Goal: Register for event/course

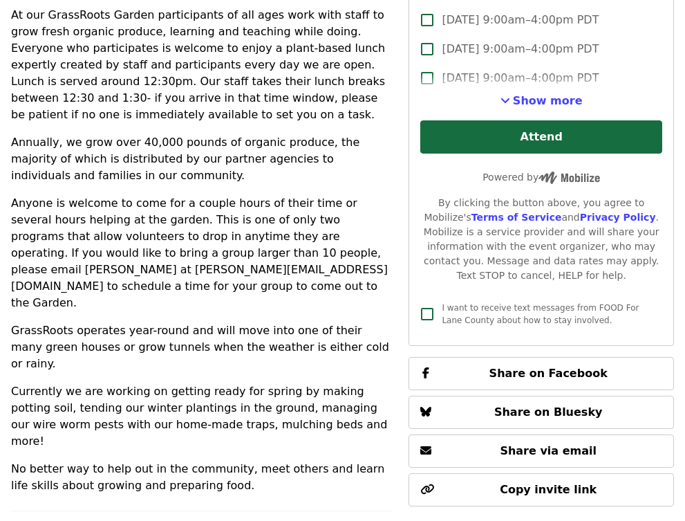
scroll to position [467, 0]
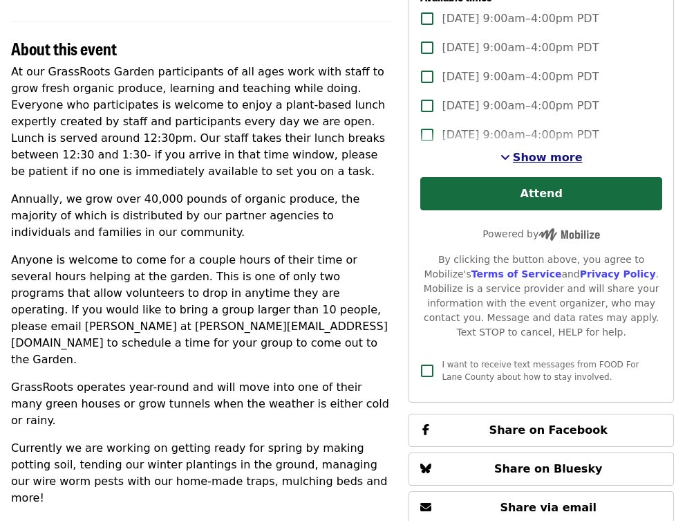
click at [544, 162] on span "Show more" at bounding box center [548, 157] width 70 height 13
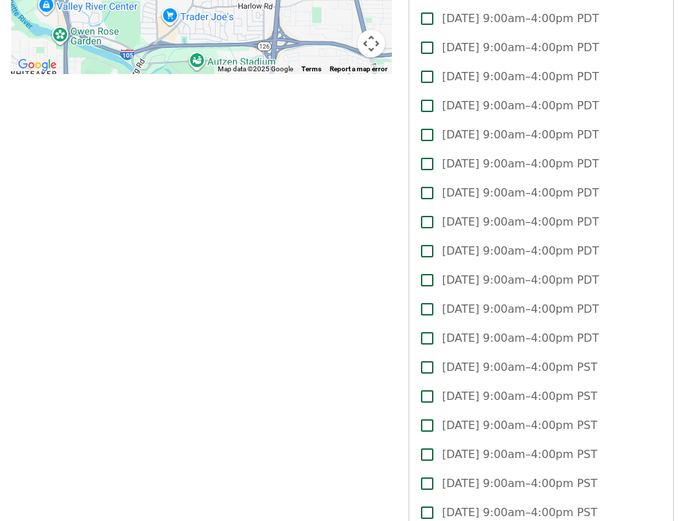
scroll to position [0, 0]
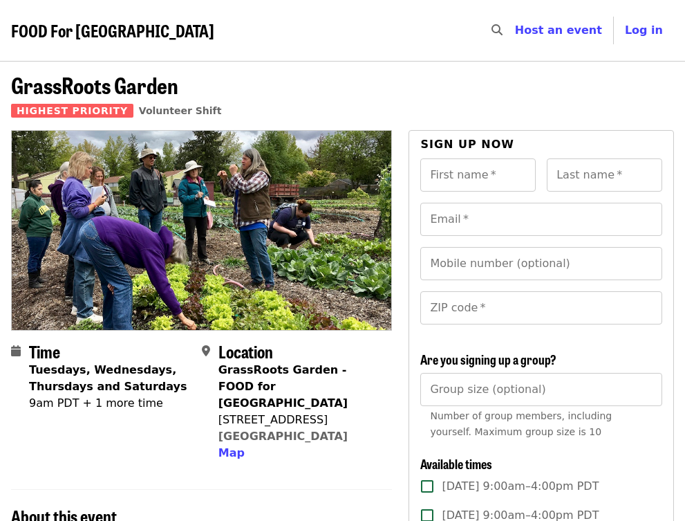
click at [46, 34] on span "FOOD For [GEOGRAPHIC_DATA]" at bounding box center [112, 30] width 203 height 24
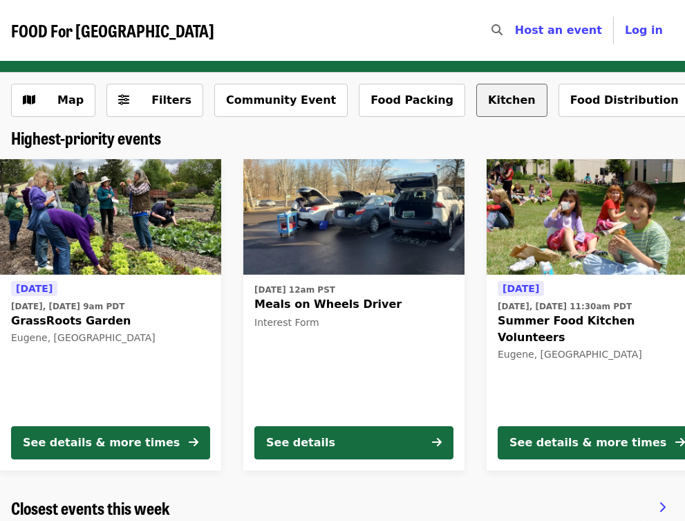
click at [478, 101] on button "Kitchen" at bounding box center [511, 100] width 71 height 33
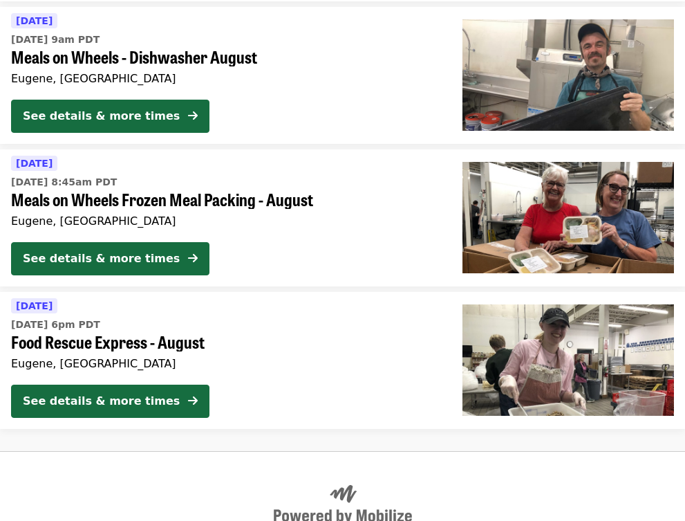
scroll to position [376, 0]
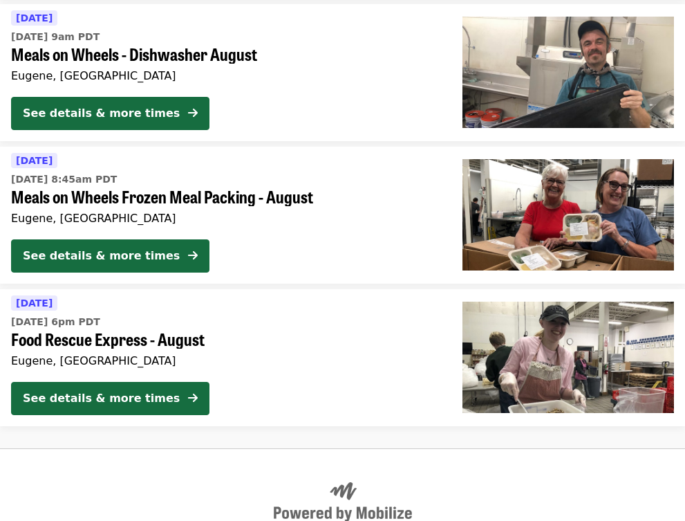
click at [240, 207] on span "Meals on Wheels Frozen Meal Packing - August" at bounding box center [225, 197] width 429 height 20
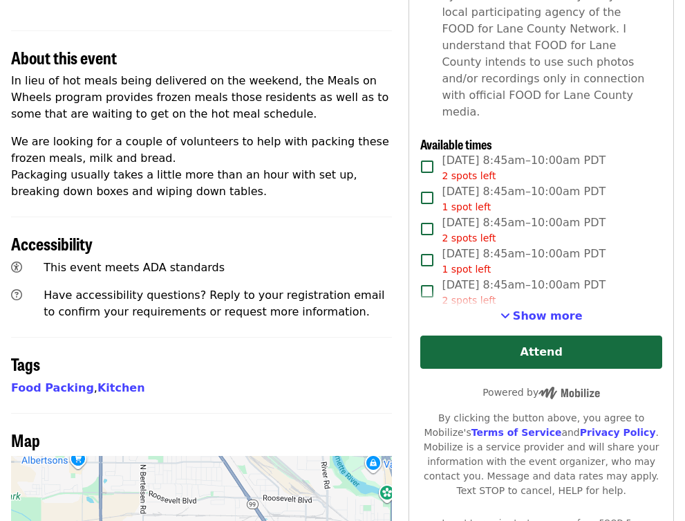
scroll to position [477, 0]
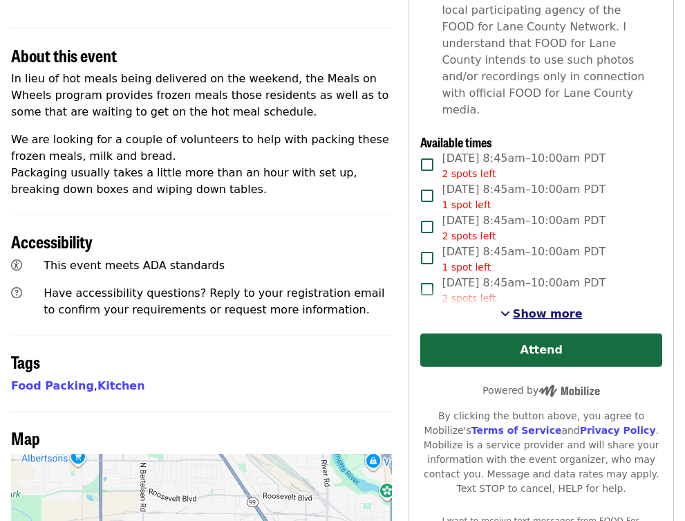
click at [510, 308] on span "See more timeslots" at bounding box center [505, 313] width 10 height 11
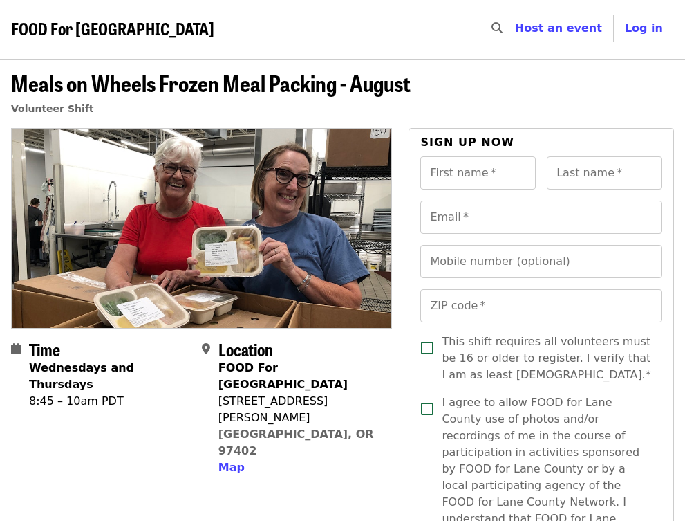
scroll to position [3, 0]
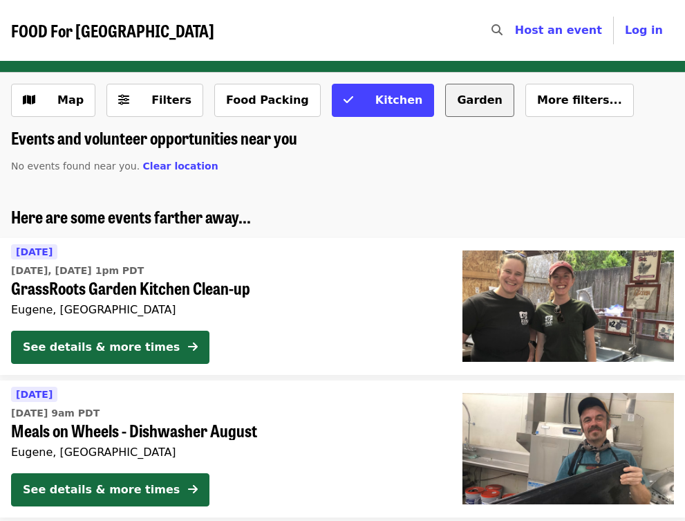
click at [454, 98] on button "Garden" at bounding box center [479, 100] width 69 height 33
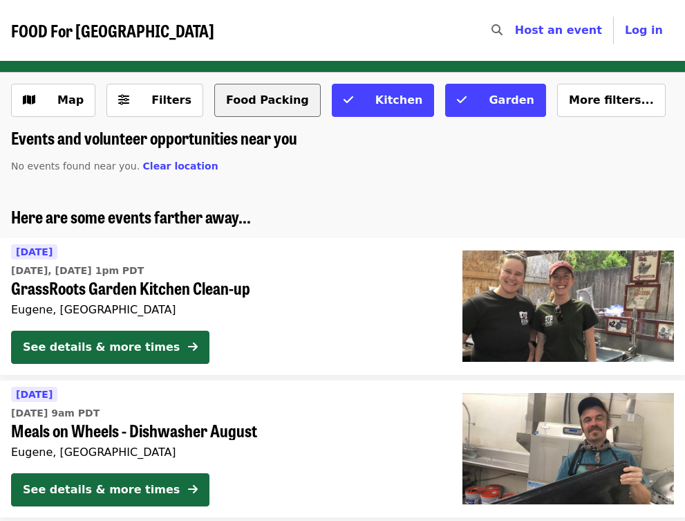
click at [249, 97] on button "Food Packing" at bounding box center [267, 100] width 106 height 33
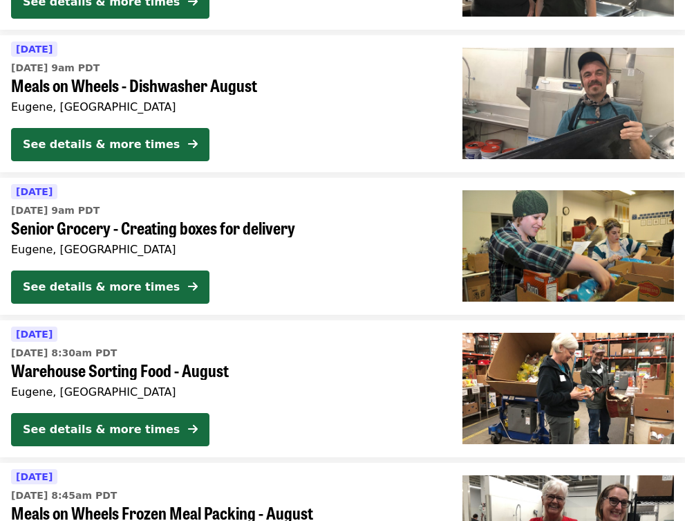
scroll to position [346, 0]
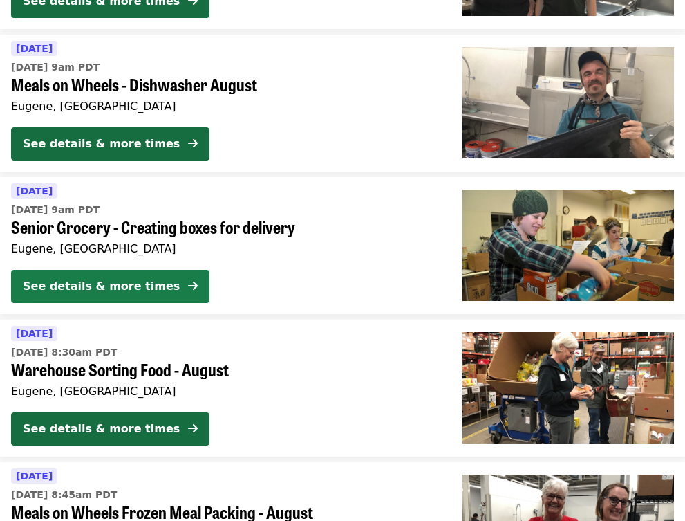
click at [122, 294] on div "See details & more times" at bounding box center [101, 286] width 157 height 17
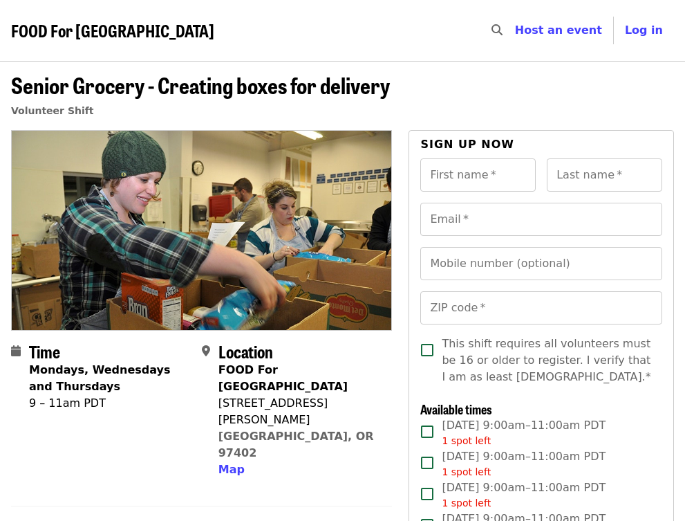
click at [86, 35] on span "FOOD For [GEOGRAPHIC_DATA]" at bounding box center [112, 30] width 203 height 24
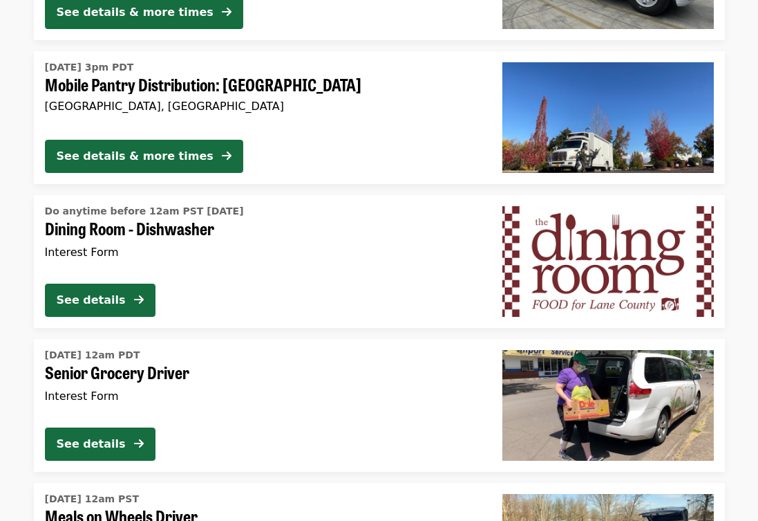
scroll to position [2129, 0]
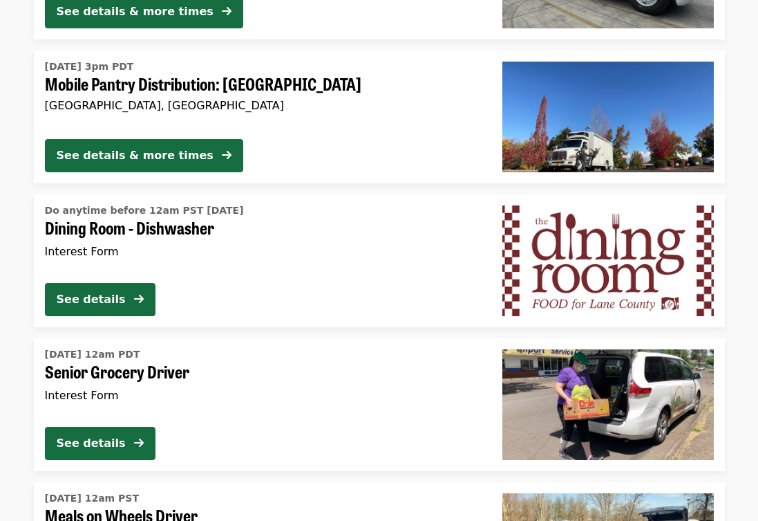
click at [216, 86] on span "Mobile Pantry Distribution: [GEOGRAPHIC_DATA]" at bounding box center [262, 84] width 435 height 20
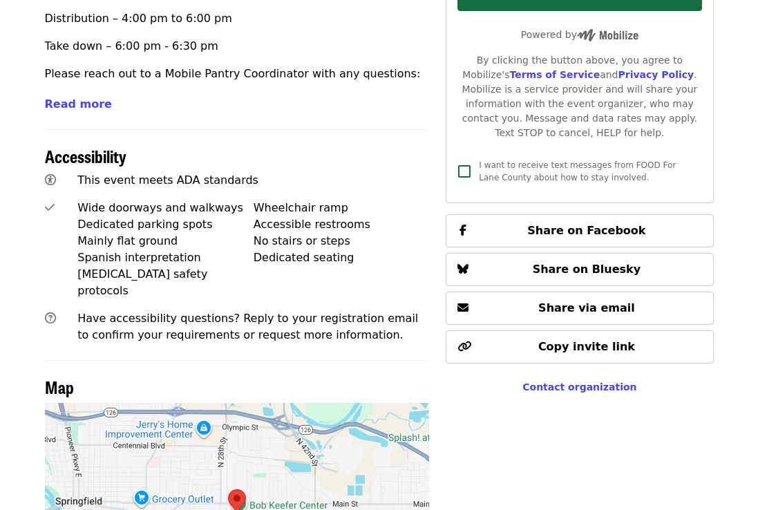
scroll to position [763, 0]
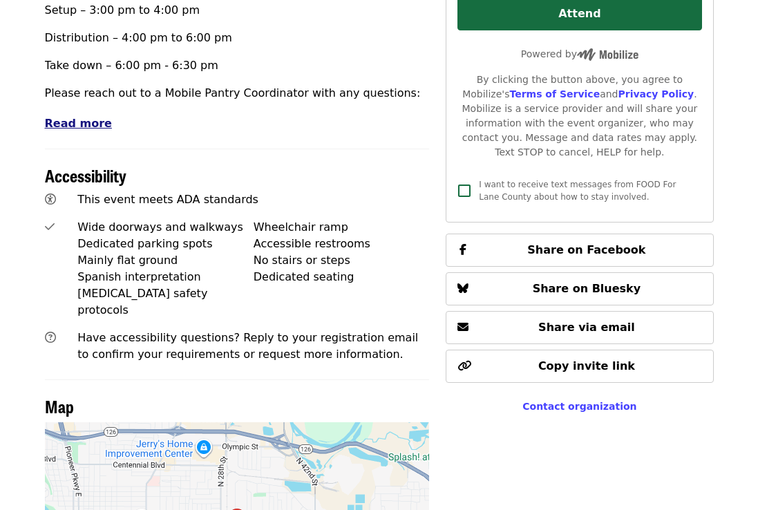
click at [62, 117] on span "Read more" at bounding box center [78, 123] width 67 height 13
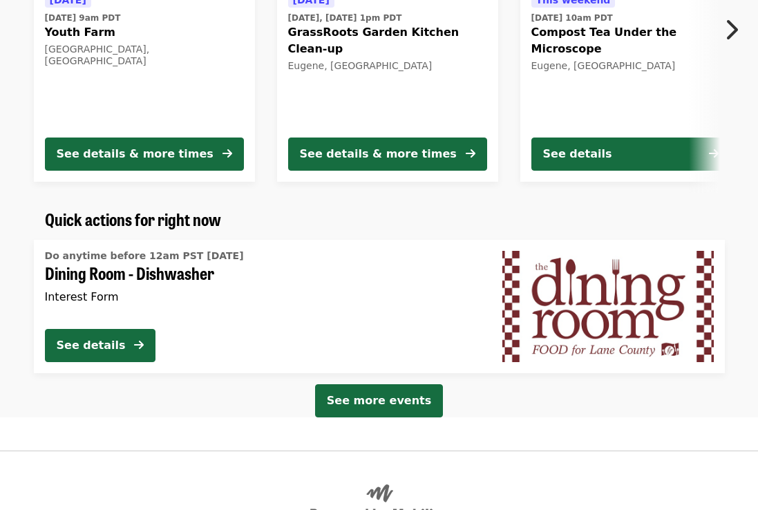
scroll to position [2605, 0]
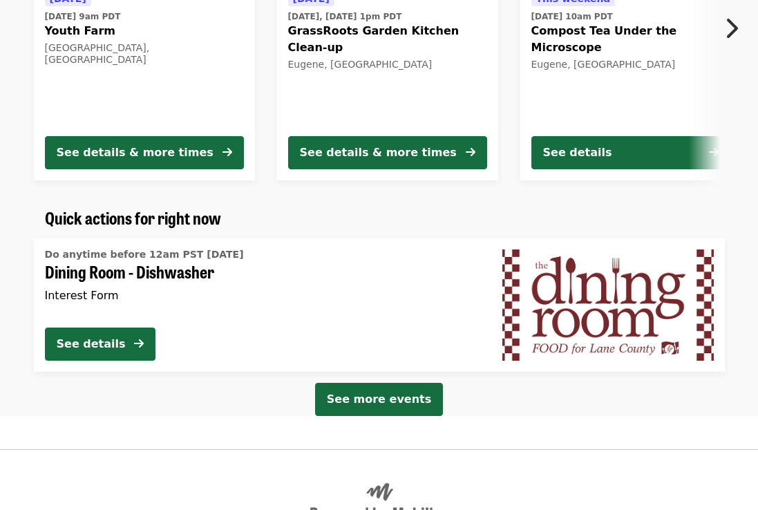
click at [171, 262] on span "Dining Room - Dishwasher" at bounding box center [262, 272] width 435 height 20
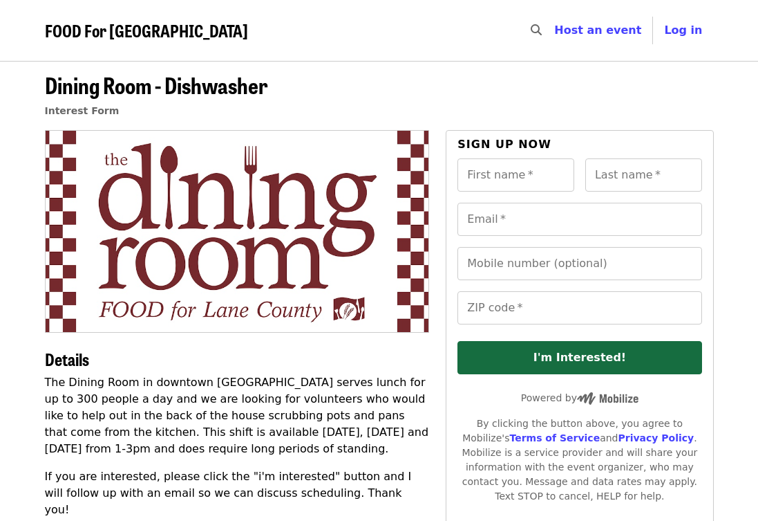
click at [110, 33] on span "FOOD For [GEOGRAPHIC_DATA]" at bounding box center [146, 30] width 203 height 24
